Goal: Information Seeking & Learning: Learn about a topic

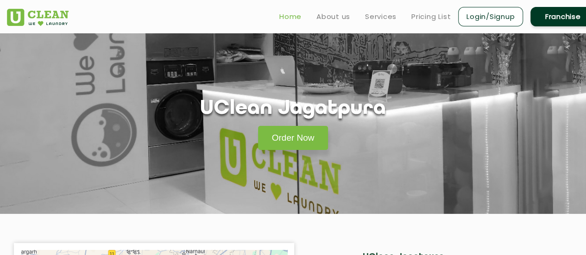
click at [294, 12] on link "Home" at bounding box center [290, 16] width 22 height 11
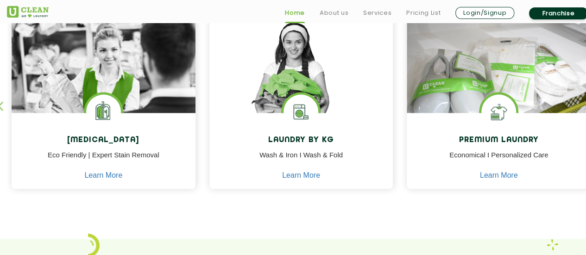
scroll to position [417, 0]
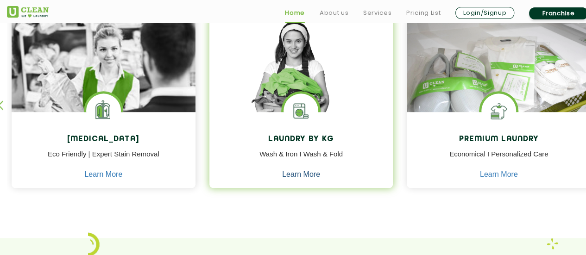
click at [302, 175] on link "Learn More" at bounding box center [301, 174] width 38 height 8
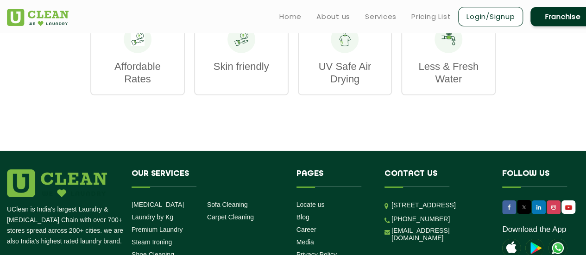
scroll to position [1296, 0]
